Goal: Information Seeking & Learning: Learn about a topic

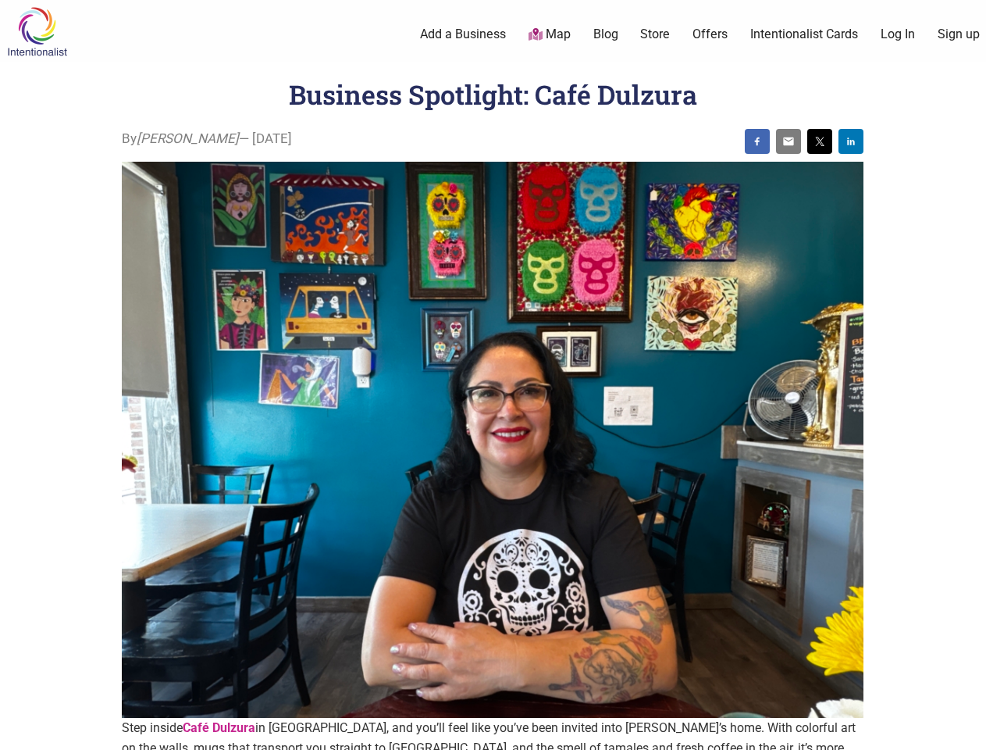
click at [493, 375] on img at bounding box center [493, 440] width 742 height 557
click at [758, 141] on img at bounding box center [757, 141] width 12 height 12
click at [789, 141] on img at bounding box center [789, 141] width 12 height 12
click at [820, 141] on img at bounding box center [820, 141] width 12 height 12
click at [851, 141] on img at bounding box center [851, 141] width 12 height 12
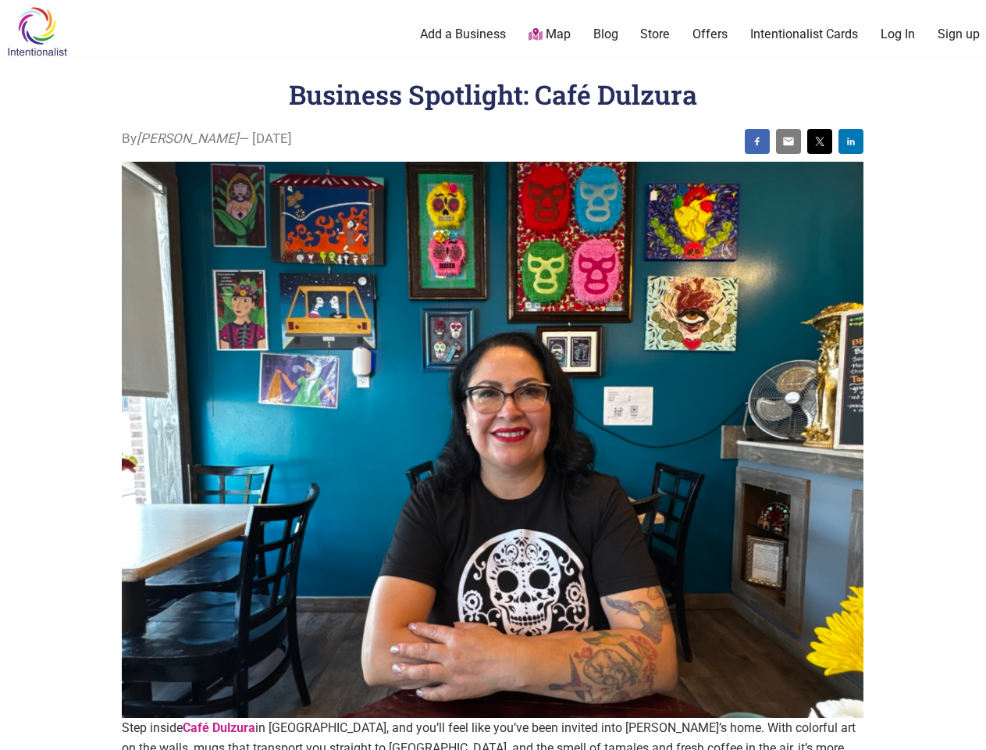
click at [969, 732] on icon at bounding box center [969, 731] width 17 height 20
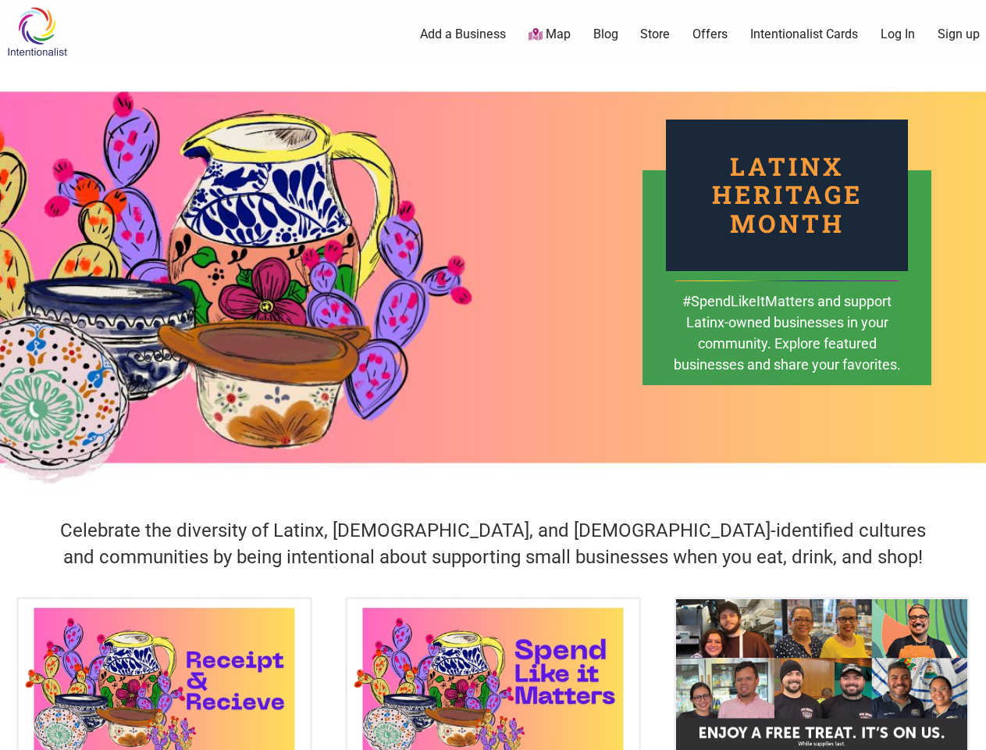
click at [493, 375] on div "Latinx Heritage Month #SpendLikeItMatters and support Latinx-owned businesses i…" at bounding box center [493, 277] width 986 height 430
click at [969, 732] on icon at bounding box center [969, 731] width 17 height 20
